Goal: Information Seeking & Learning: Learn about a topic

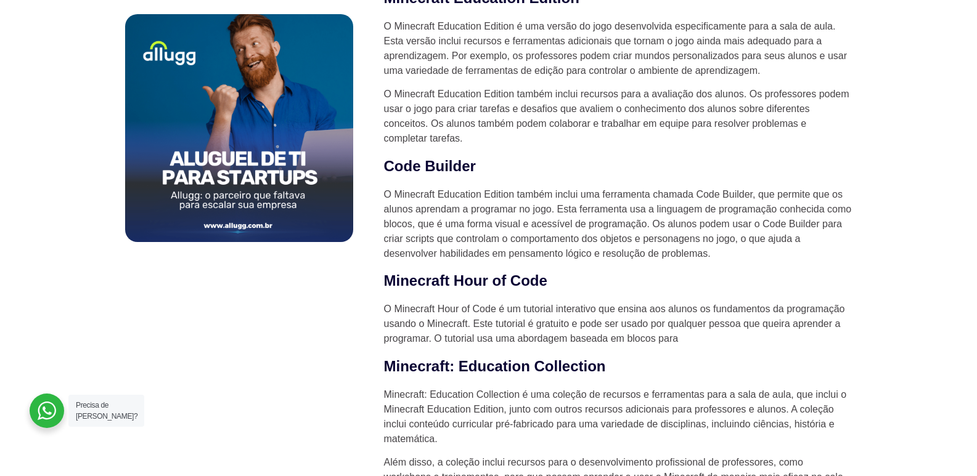
scroll to position [801, 0]
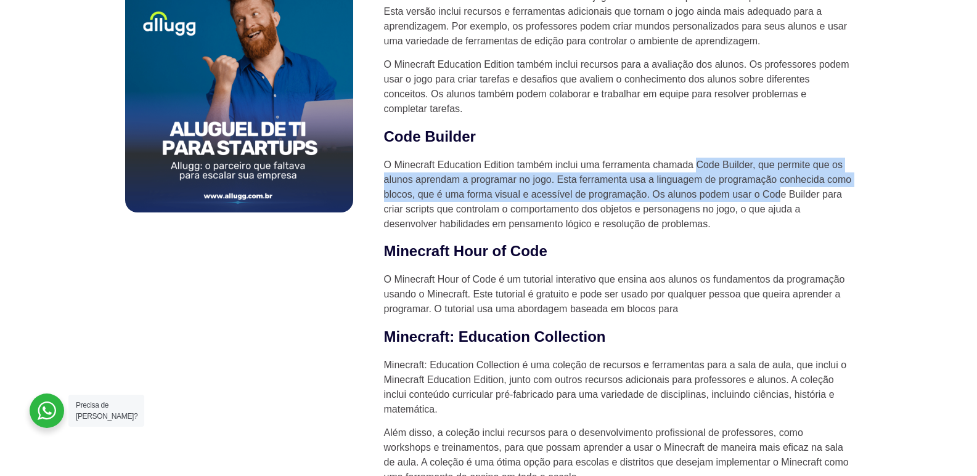
drag, startPoint x: 701, startPoint y: 163, endPoint x: 781, endPoint y: 191, distance: 84.8
click at [781, 191] on p "O Minecraft Education Edition também inclui uma ferramenta chamada Code Builder…" at bounding box center [618, 195] width 468 height 74
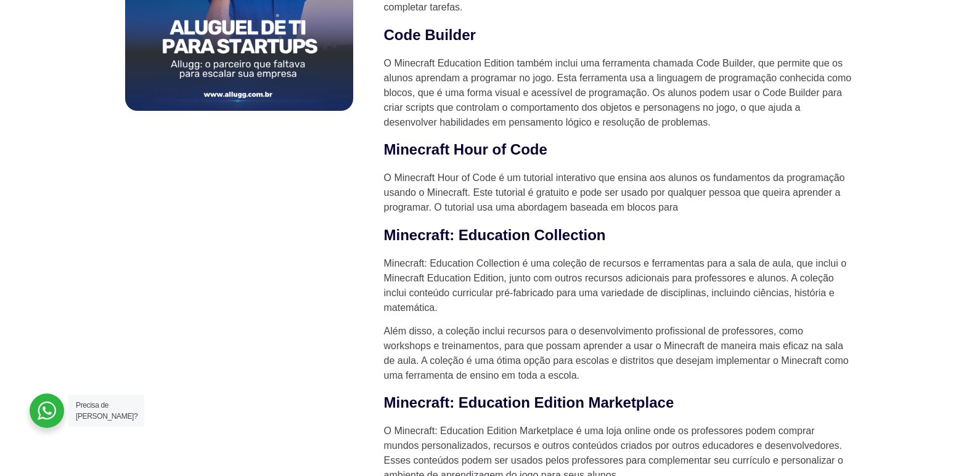
scroll to position [924, 0]
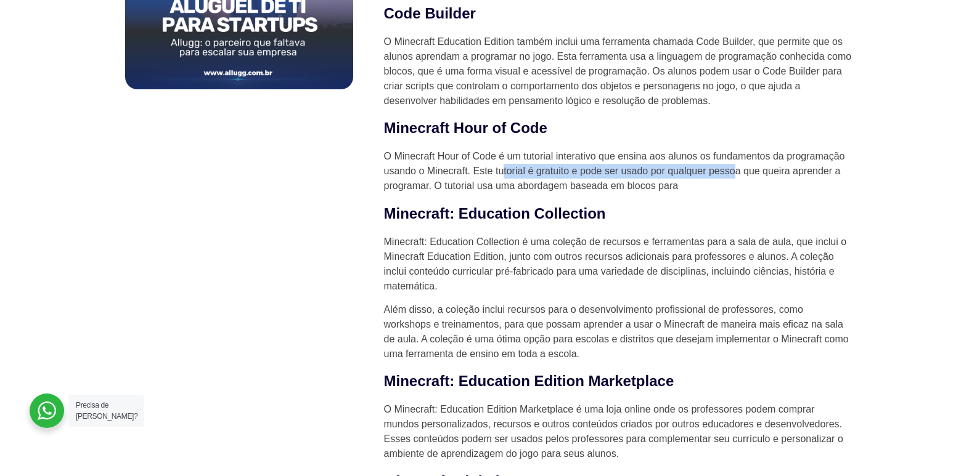
drag, startPoint x: 507, startPoint y: 174, endPoint x: 736, endPoint y: 173, distance: 228.6
click at [736, 173] on p "O Minecraft Hour of Code é um tutorial interativo que ensina aos alunos os fund…" at bounding box center [618, 171] width 468 height 44
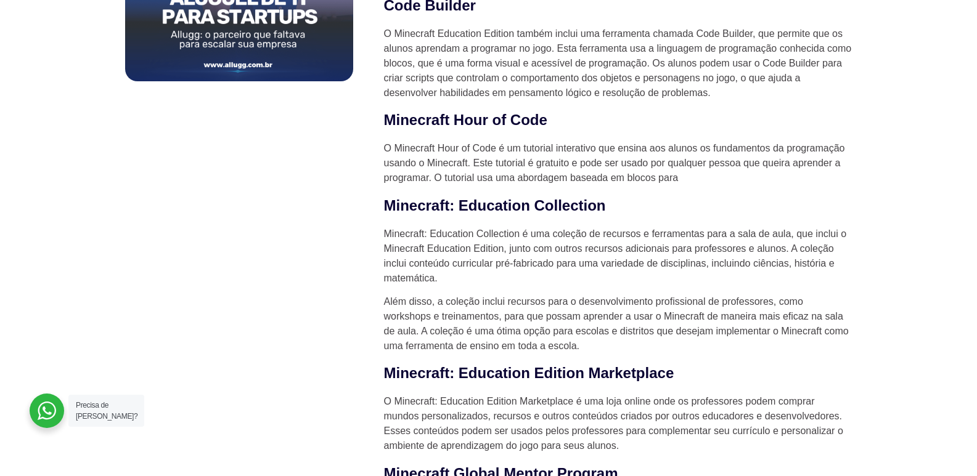
scroll to position [986, 0]
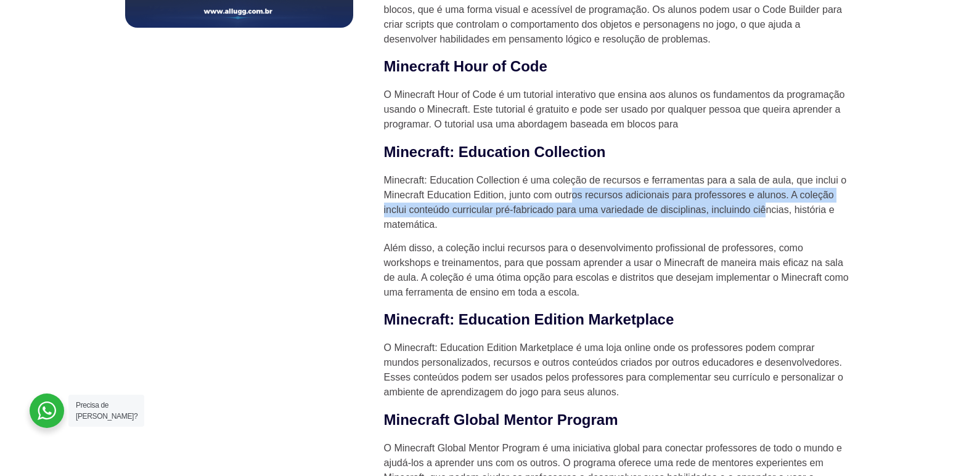
drag, startPoint x: 591, startPoint y: 195, endPoint x: 765, endPoint y: 207, distance: 174.1
click at [765, 207] on p "Minecraft: Education Collection é uma coleção de recursos e ferramentas para a …" at bounding box center [618, 202] width 468 height 59
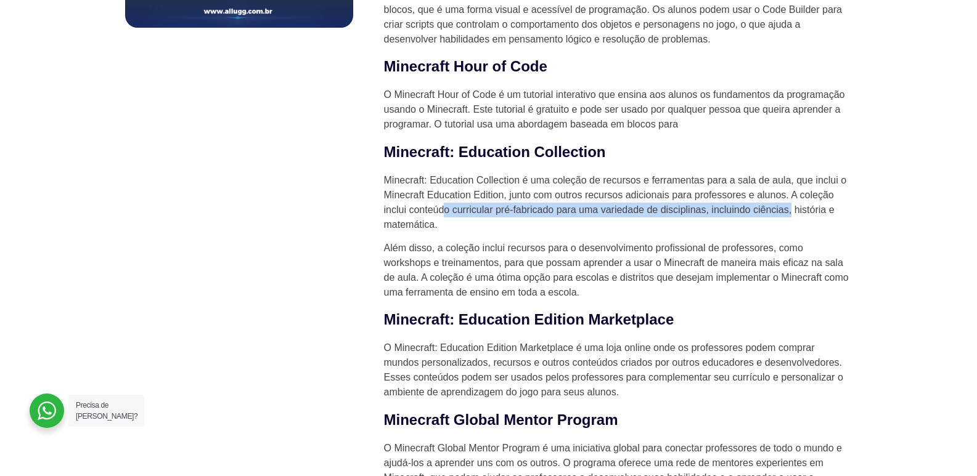
drag, startPoint x: 442, startPoint y: 212, endPoint x: 792, endPoint y: 211, distance: 349.9
click at [792, 211] on p "Minecraft: Education Collection é uma coleção de recursos e ferramentas para a …" at bounding box center [618, 202] width 468 height 59
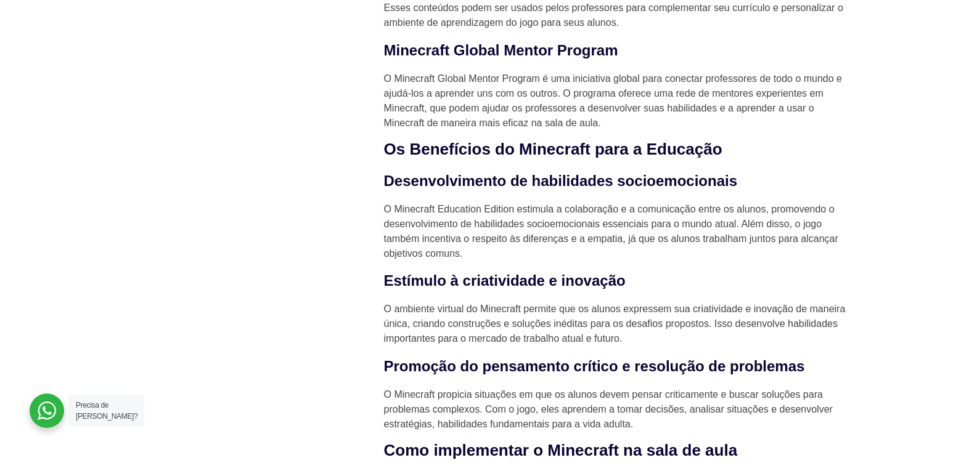
scroll to position [1417, 0]
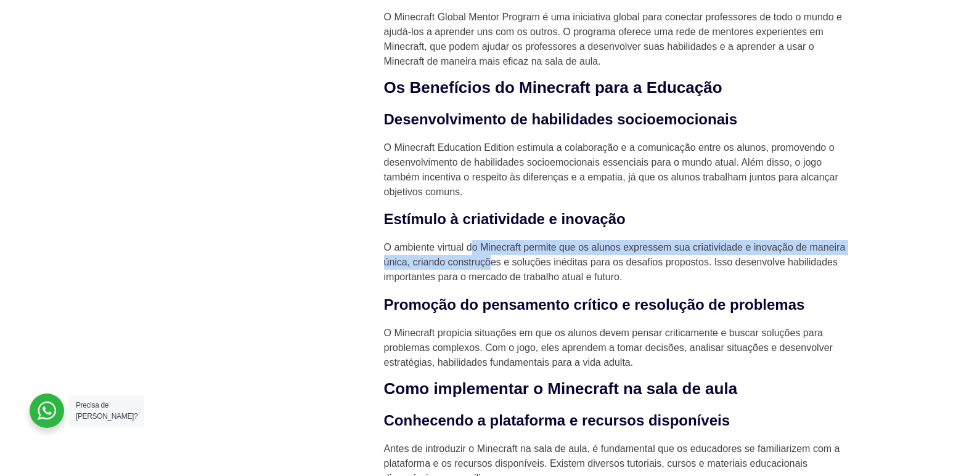
drag, startPoint x: 506, startPoint y: 245, endPoint x: 500, endPoint y: 268, distance: 24.2
click at [500, 268] on p "O ambiente virtual do Minecraft permite que os alunos expressem sua criatividad…" at bounding box center [618, 262] width 468 height 44
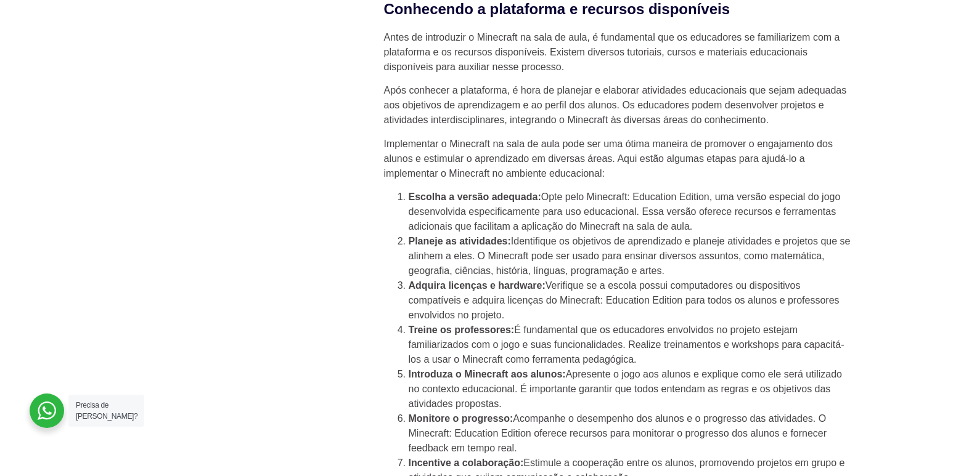
scroll to position [1848, 0]
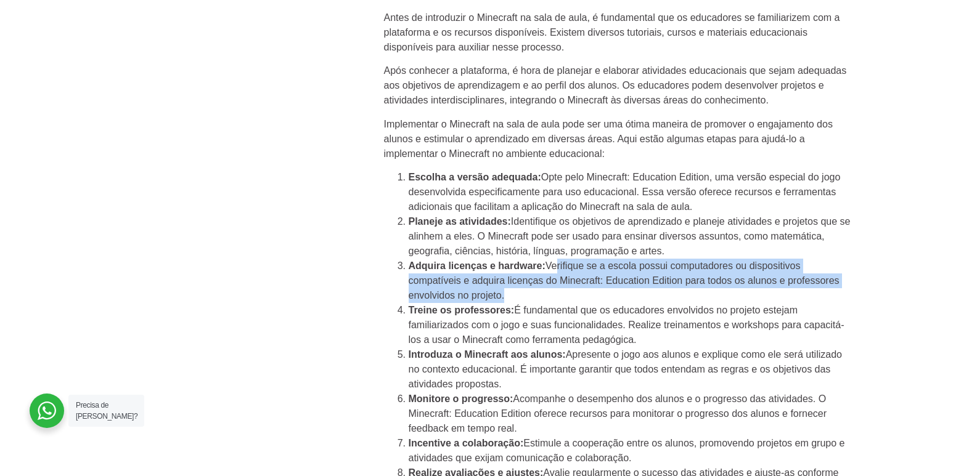
drag, startPoint x: 572, startPoint y: 268, endPoint x: 699, endPoint y: 304, distance: 131.4
click at [699, 303] on li "Adquira licenças e hardware: Verifique se a escola possui computadores ou dispo…" at bounding box center [630, 281] width 444 height 44
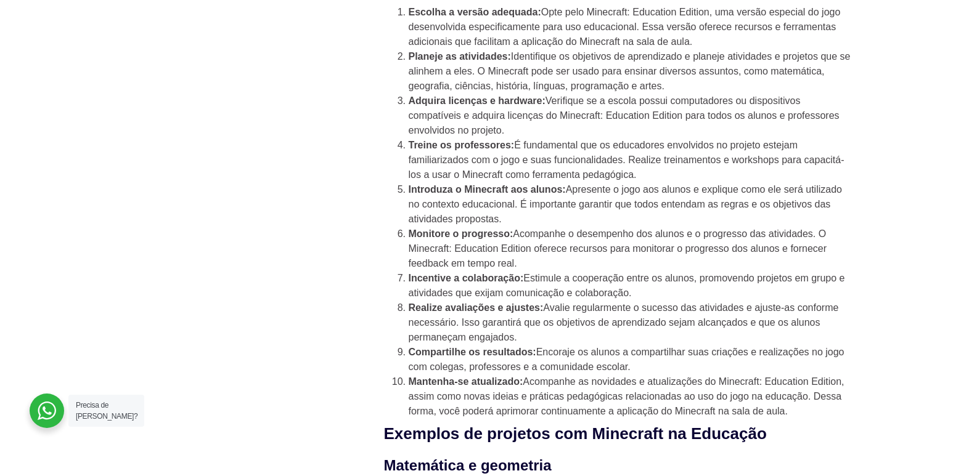
scroll to position [2033, 0]
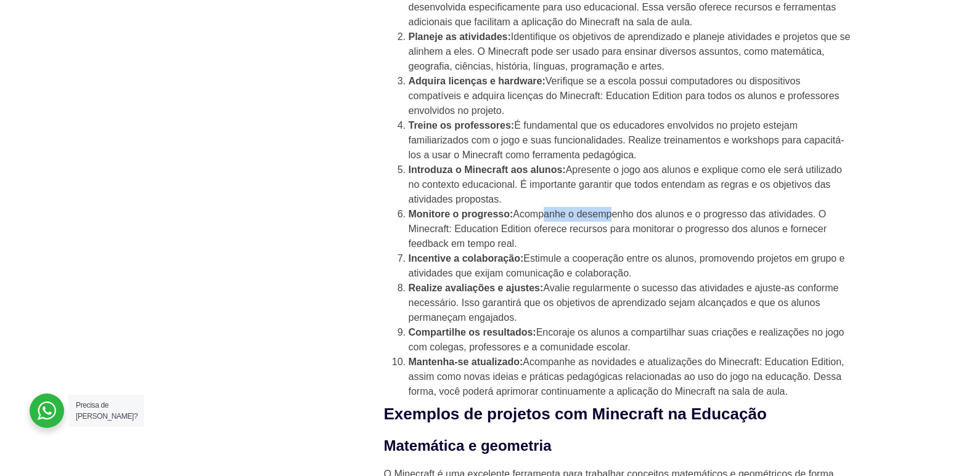
drag, startPoint x: 553, startPoint y: 217, endPoint x: 613, endPoint y: 216, distance: 60.4
click at [613, 216] on li "Monitore o progresso: Acompanhe o desempenho dos alunos e o progresso das ativi…" at bounding box center [630, 229] width 444 height 44
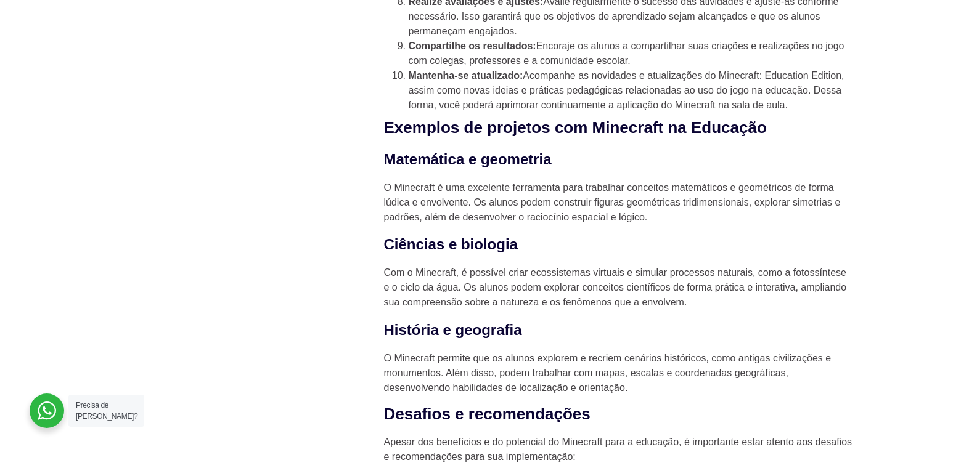
scroll to position [2341, 0]
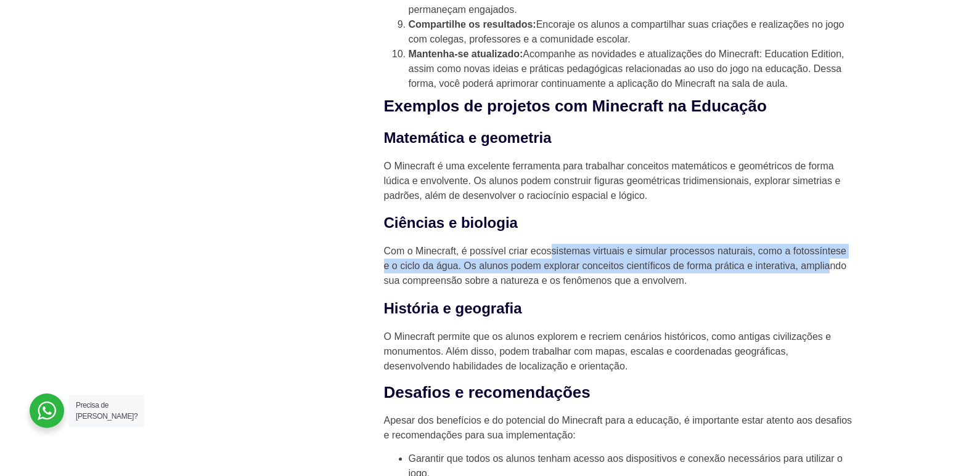
drag, startPoint x: 553, startPoint y: 251, endPoint x: 830, endPoint y: 274, distance: 277.6
click at [830, 274] on p "Com o Minecraft, é possível criar ecossistemas virtuais e simular processos nat…" at bounding box center [618, 266] width 468 height 44
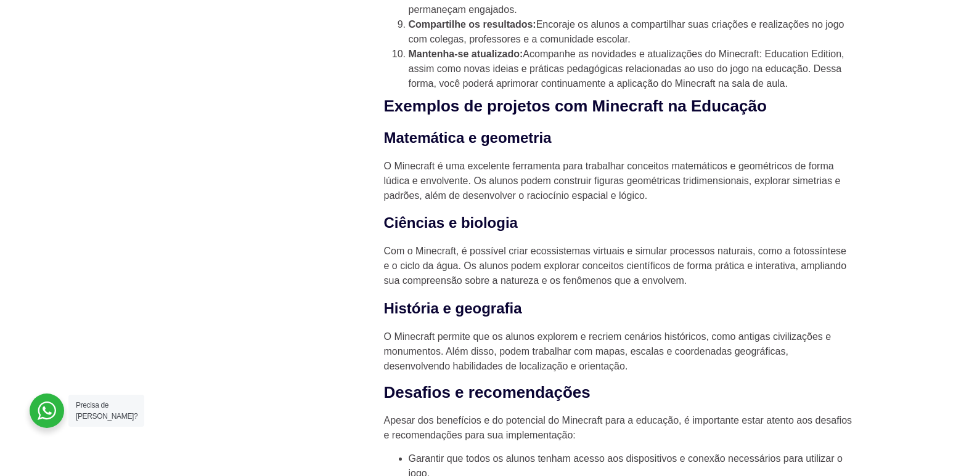
click at [817, 280] on p "Com o Minecraft, é possível criar ecossistemas virtuais e simular processos nat…" at bounding box center [618, 266] width 468 height 44
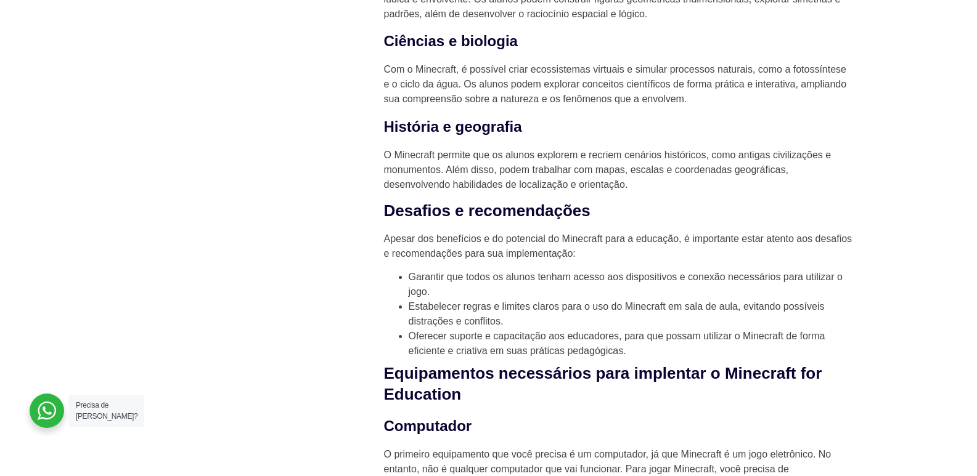
scroll to position [2526, 0]
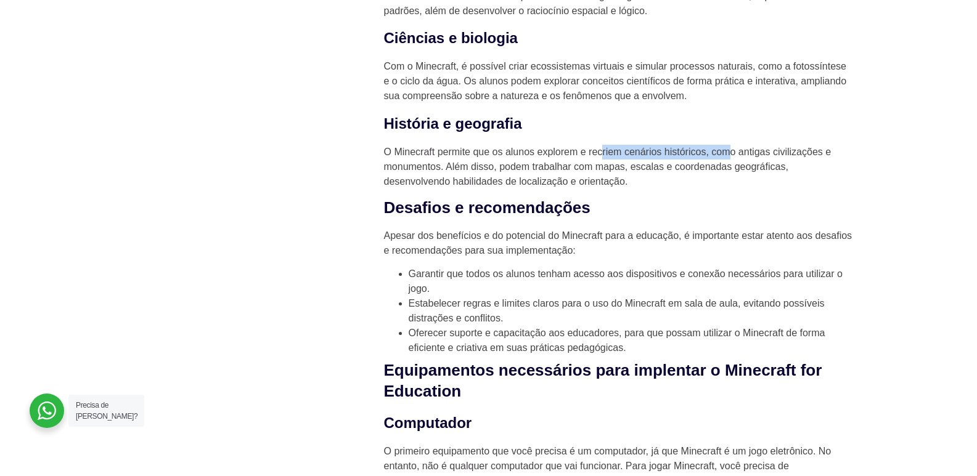
drag, startPoint x: 607, startPoint y: 158, endPoint x: 729, endPoint y: 161, distance: 122.0
click at [729, 161] on p "O Minecraft permite que os alunos explorem e recriem cenários históricos, como …" at bounding box center [618, 167] width 468 height 44
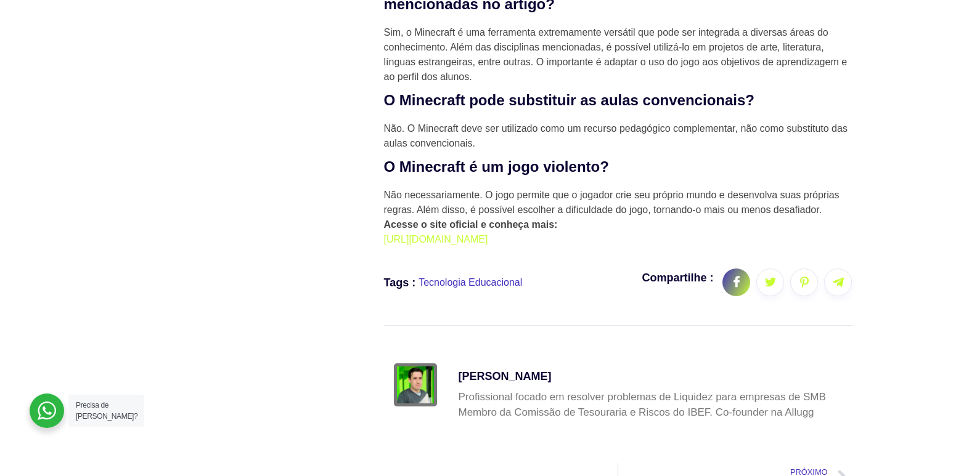
scroll to position [4066, 0]
